Goal: Understand process/instructions: Learn how to perform a task or action

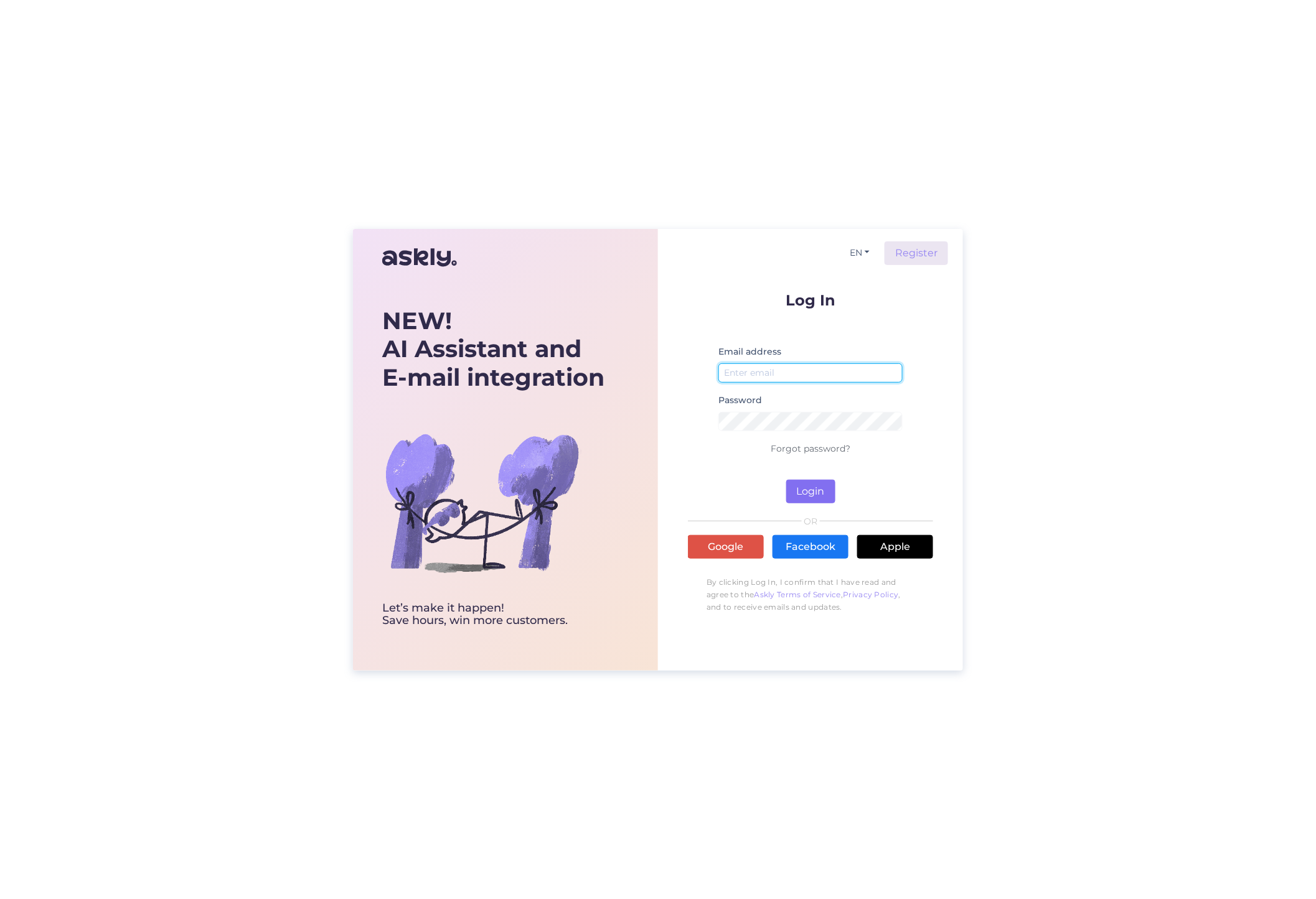
type input "[PERSON_NAME][EMAIL_ADDRESS][DOMAIN_NAME]"
click at [811, 493] on button "Login" at bounding box center [810, 491] width 49 height 24
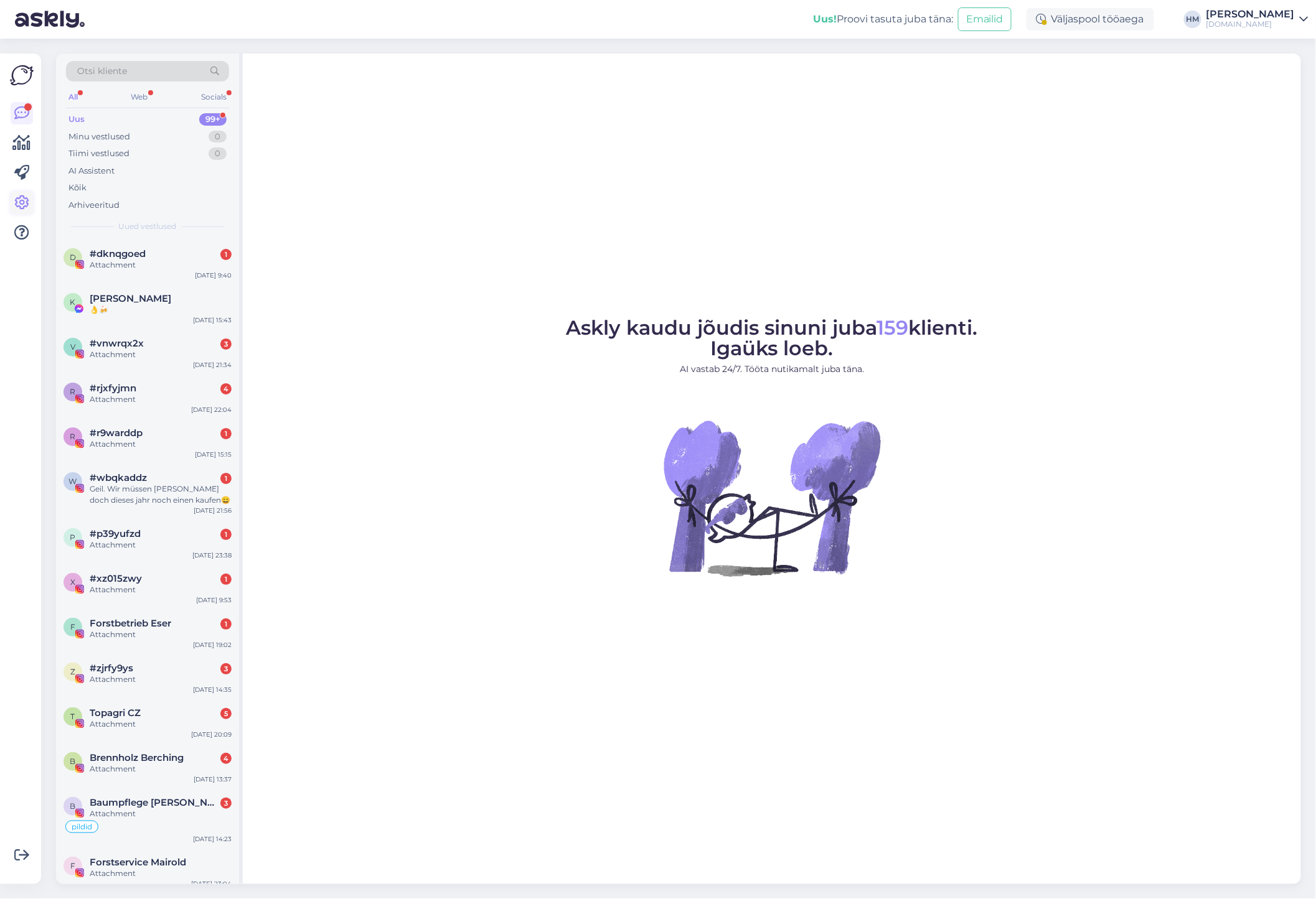
click at [20, 200] on icon at bounding box center [22, 203] width 15 height 15
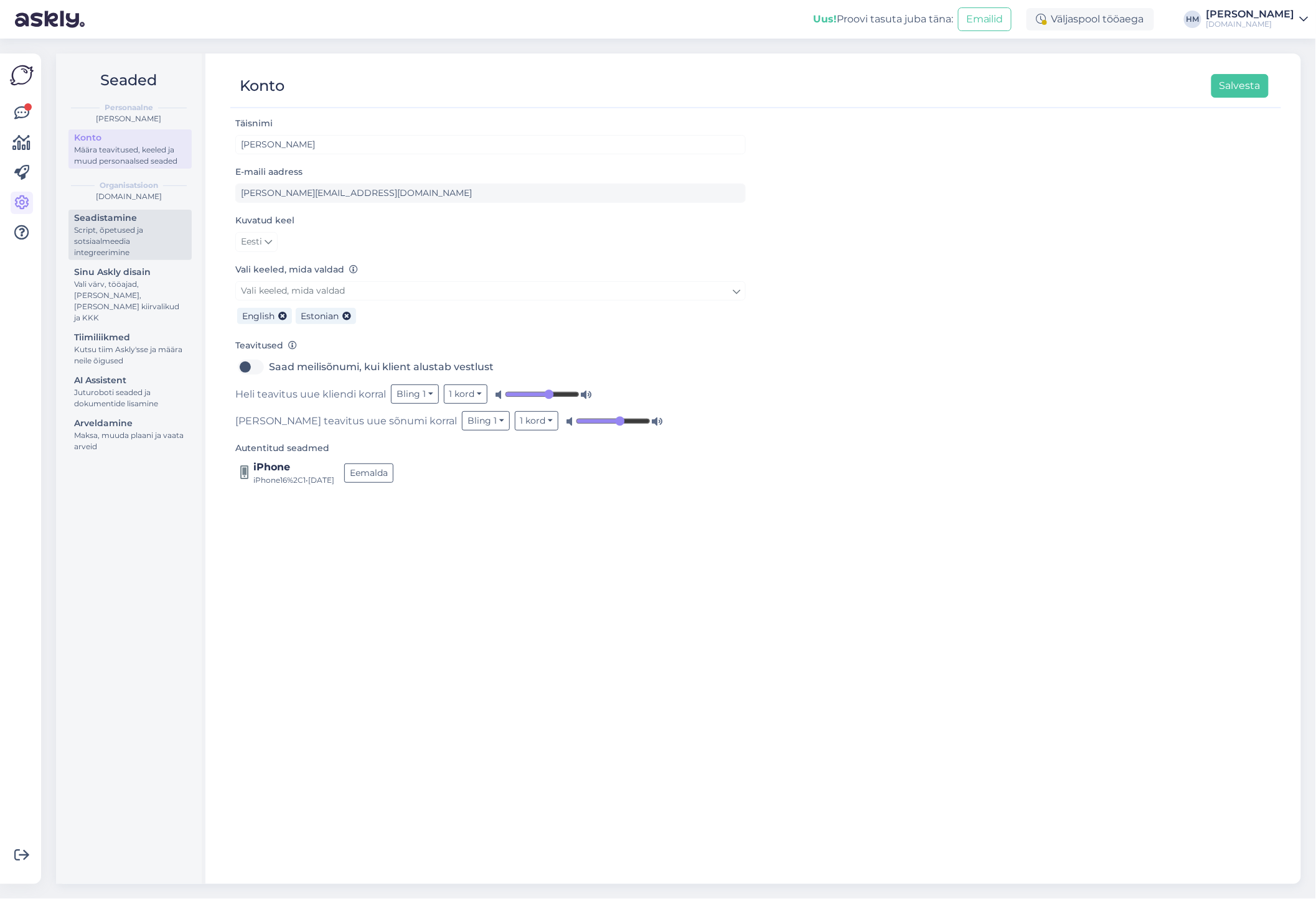
click at [122, 240] on div "Script, õpetused ja sotsiaalmeedia integreerimine" at bounding box center [130, 241] width 112 height 34
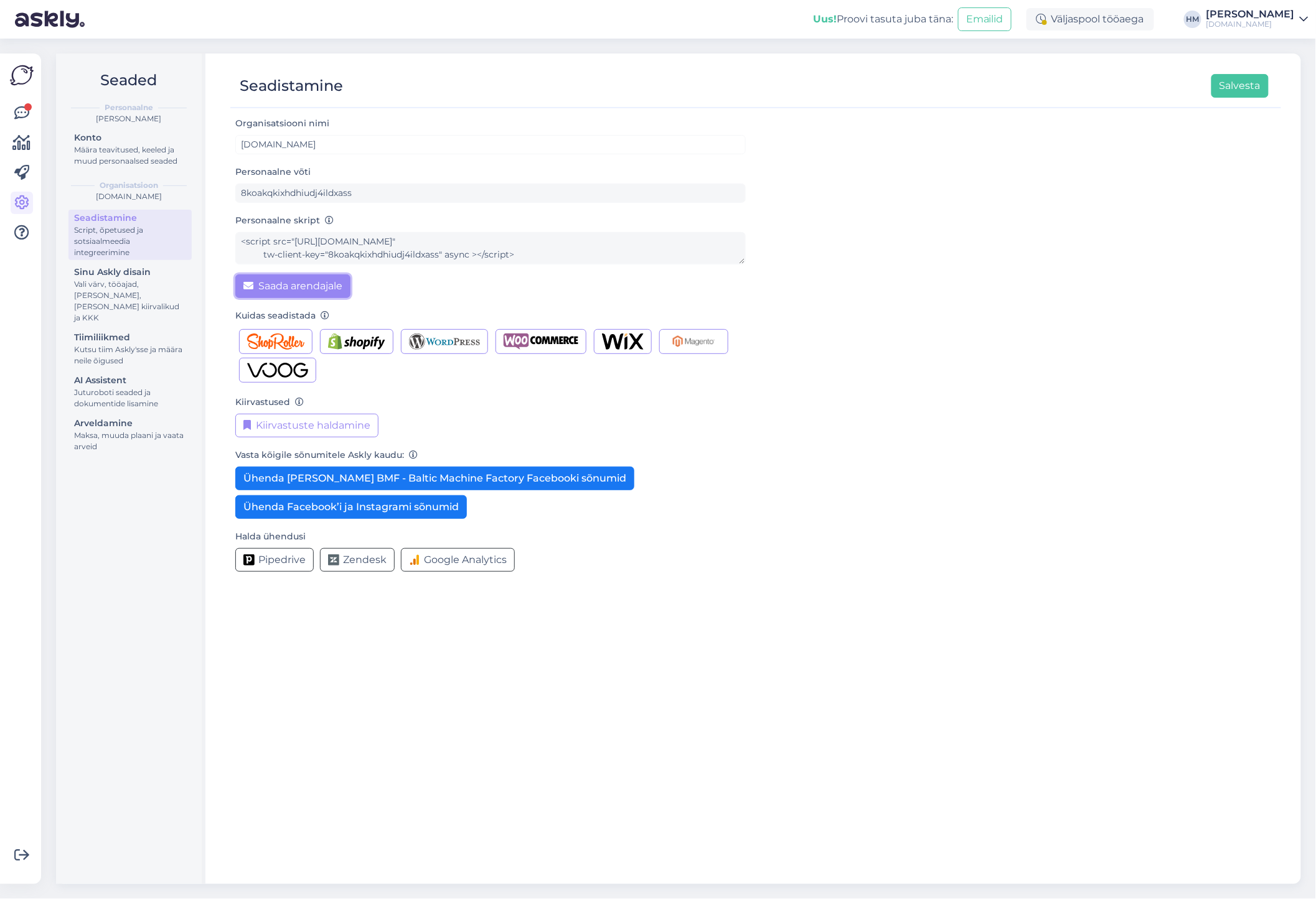
click at [272, 282] on button "Saada arendajale" at bounding box center [293, 286] width 116 height 24
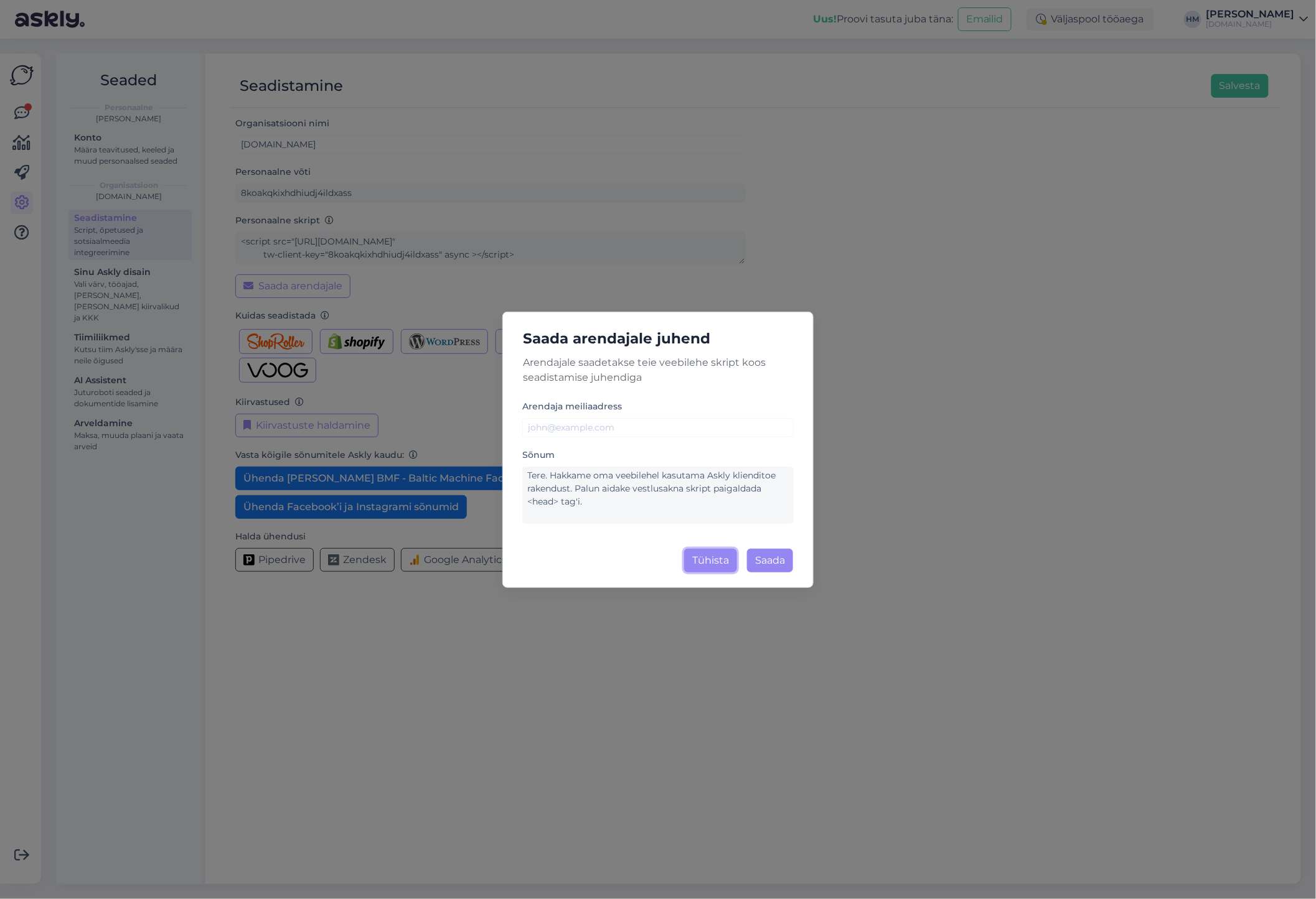
click at [713, 569] on button "Tühista" at bounding box center [711, 560] width 53 height 24
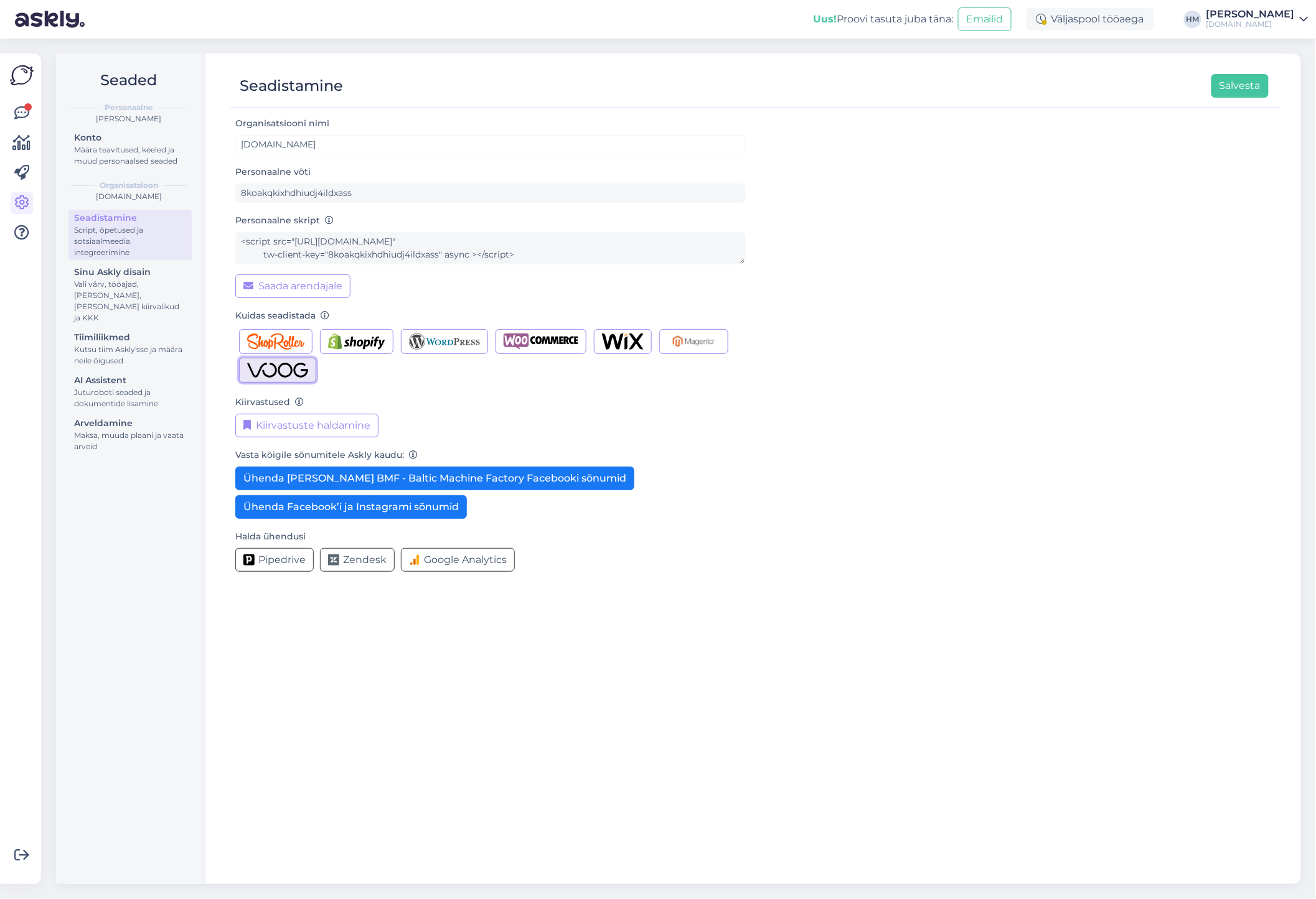
click at [274, 376] on img "button" at bounding box center [277, 370] width 61 height 16
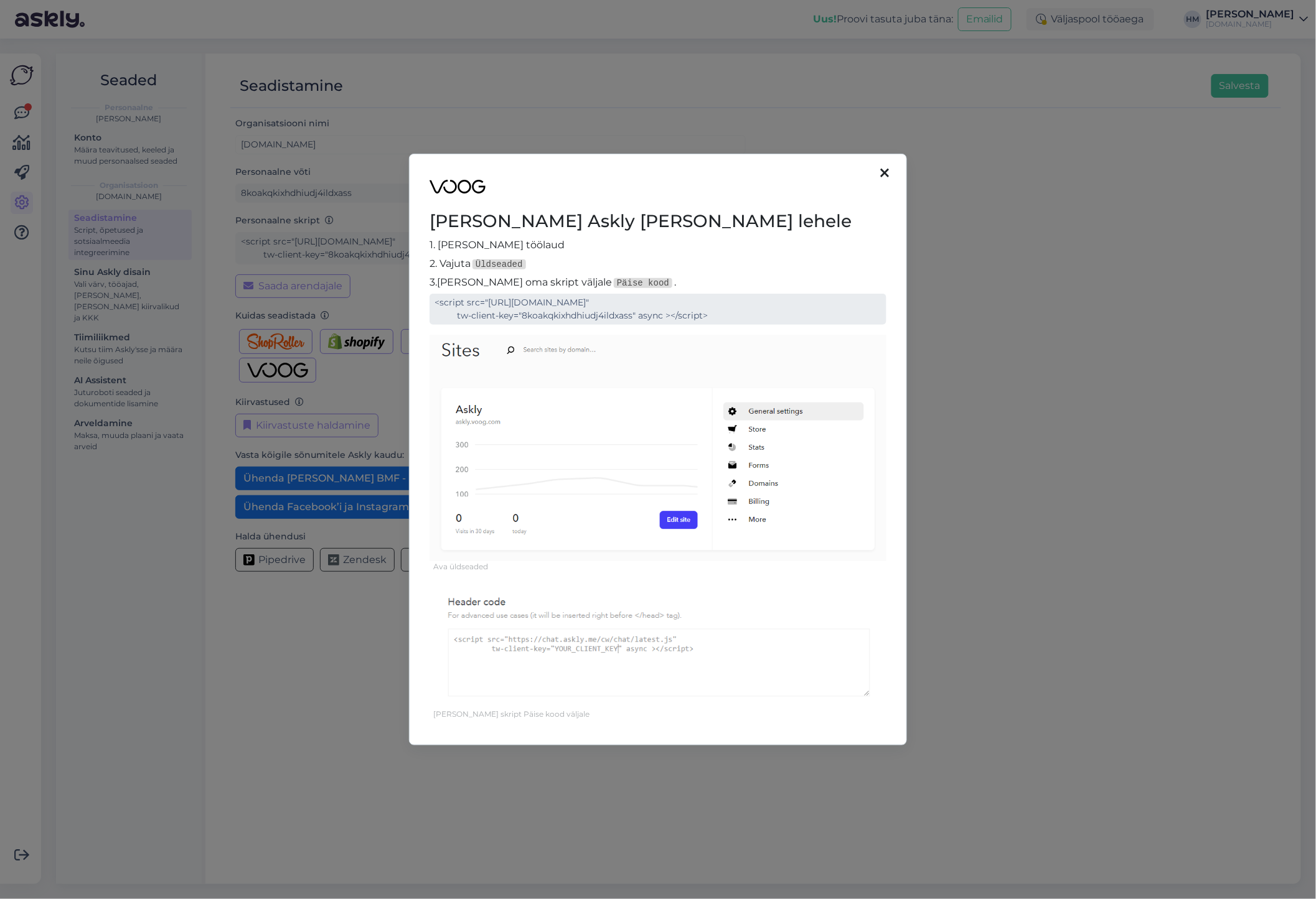
click at [380, 295] on div "[PERSON_NAME] Askly [PERSON_NAME] lehele 1. [PERSON_NAME] töölaud 2. Vajuta Üld…" at bounding box center [658, 450] width 1316 height 899
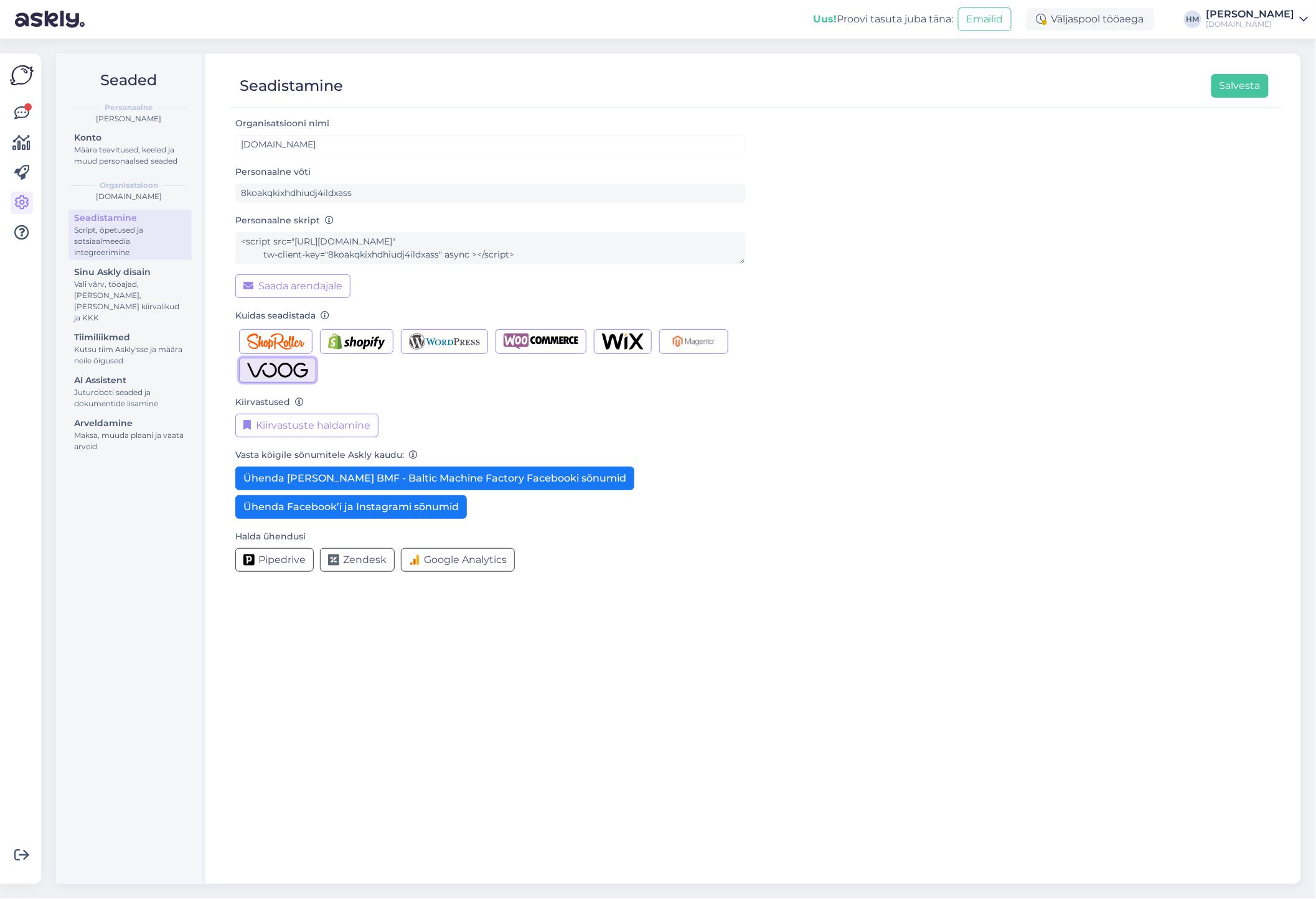
click at [264, 369] on img "button" at bounding box center [277, 370] width 61 height 16
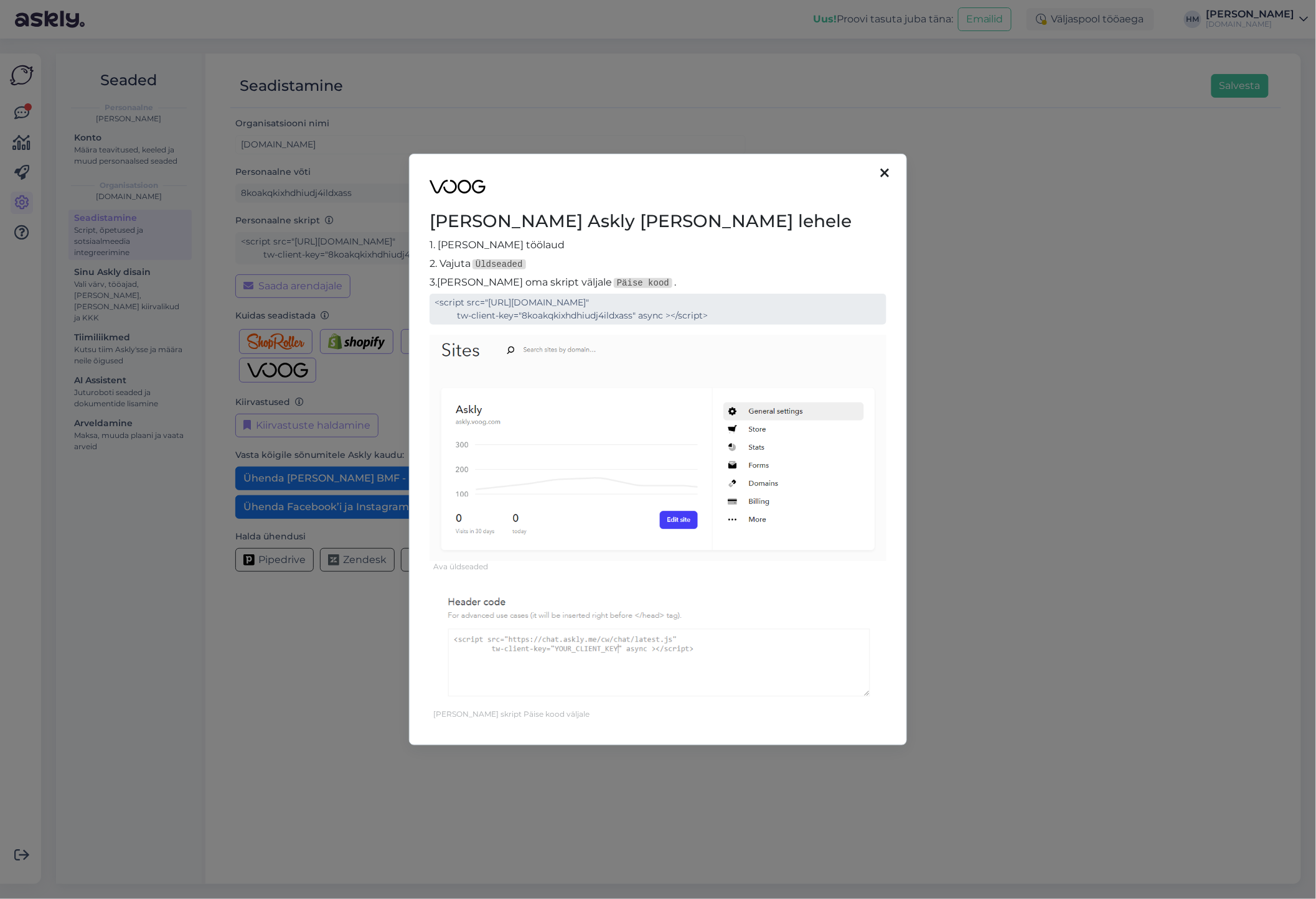
click at [415, 292] on div "[PERSON_NAME] Askly [PERSON_NAME] lehele 1. [PERSON_NAME] töölaud 2. Vajuta Üld…" at bounding box center [658, 449] width 498 height 591
click at [885, 175] on icon at bounding box center [884, 173] width 9 height 13
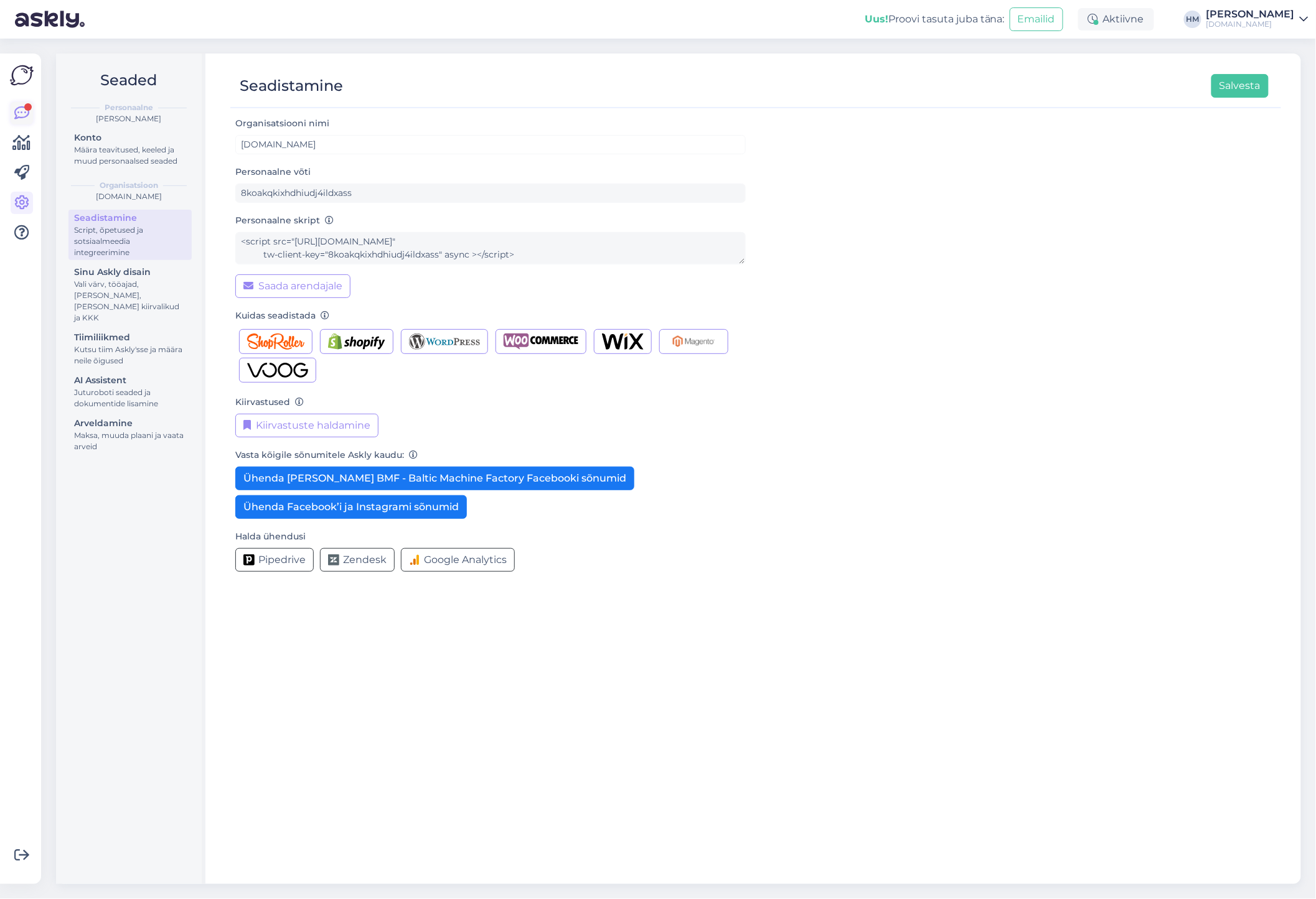
click at [23, 111] on icon at bounding box center [22, 114] width 15 height 15
